Goal: Transaction & Acquisition: Subscribe to service/newsletter

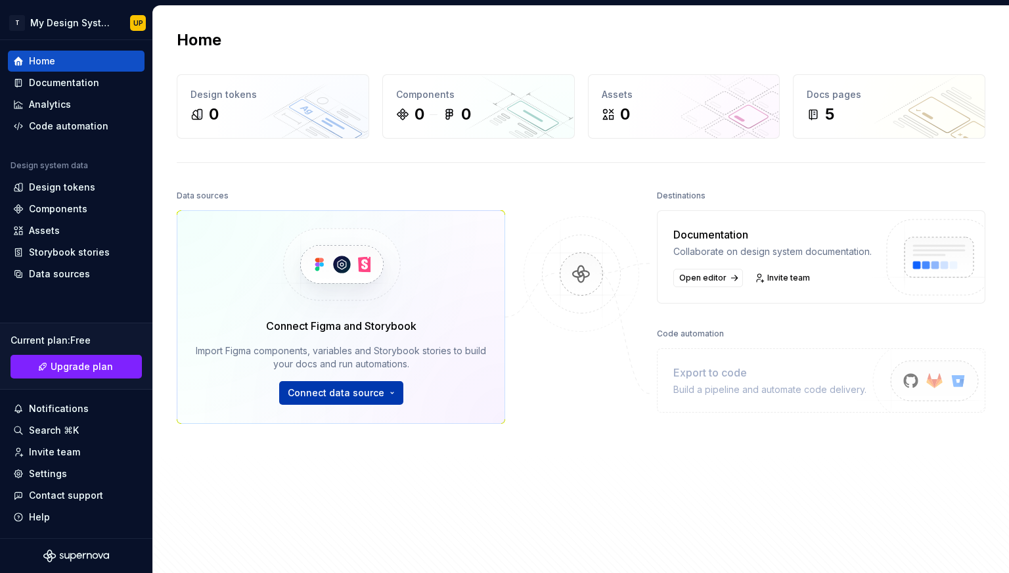
click at [388, 402] on html "T My Design System UP Home Documentation Analytics Code automation Design syste…" at bounding box center [504, 286] width 1009 height 573
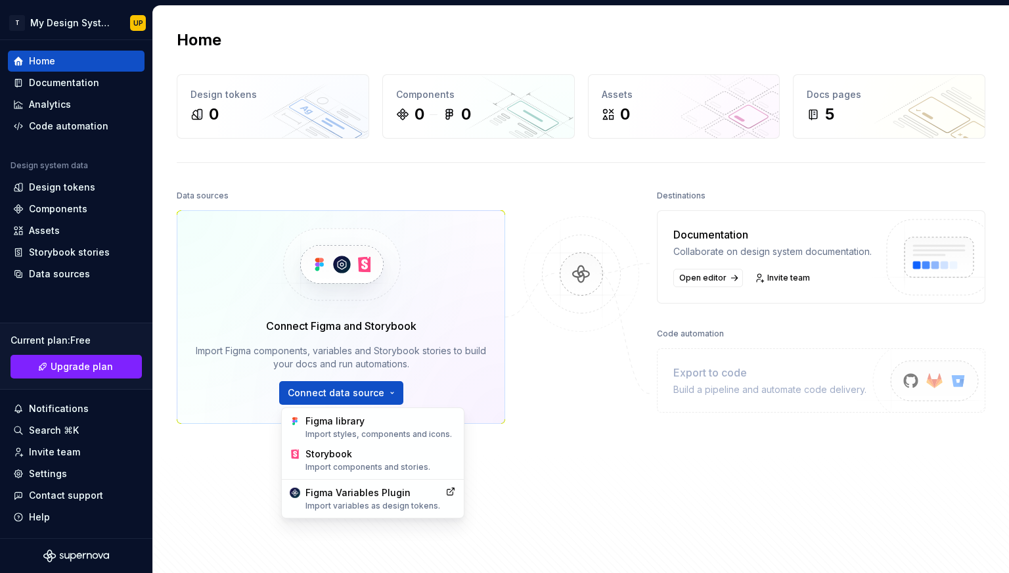
click at [389, 393] on html "T My Design System UP Home Documentation Analytics Code automation Design syste…" at bounding box center [504, 286] width 1009 height 573
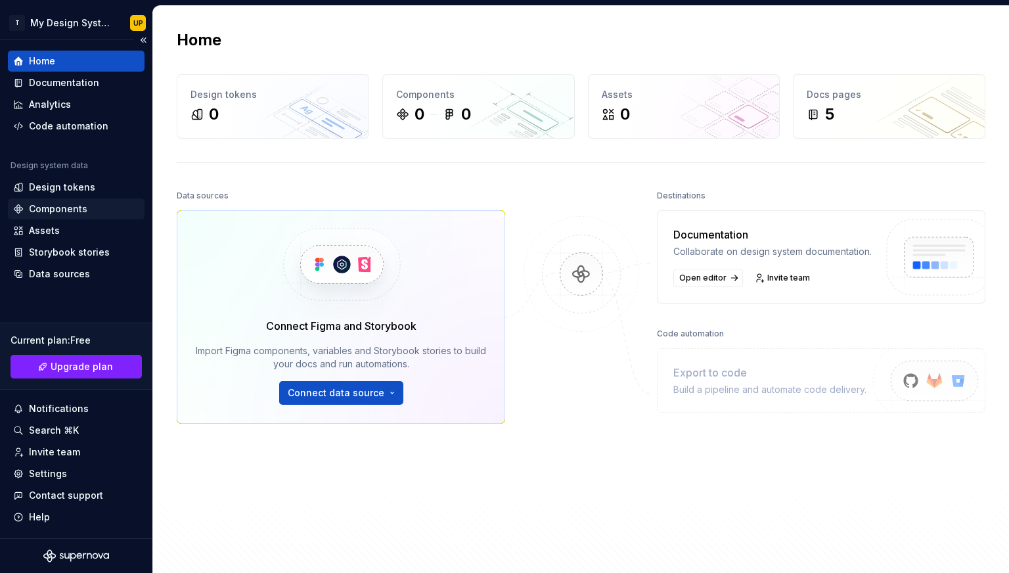
click at [72, 212] on div "Components" at bounding box center [58, 208] width 58 height 13
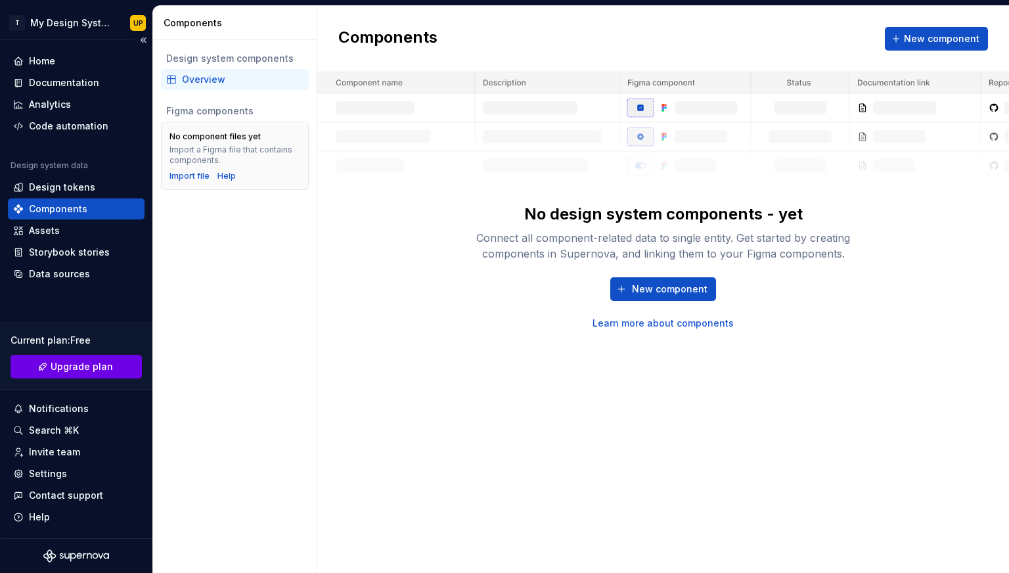
click at [85, 367] on span "Upgrade plan" at bounding box center [82, 366] width 62 height 13
